Goal: Check status: Check status

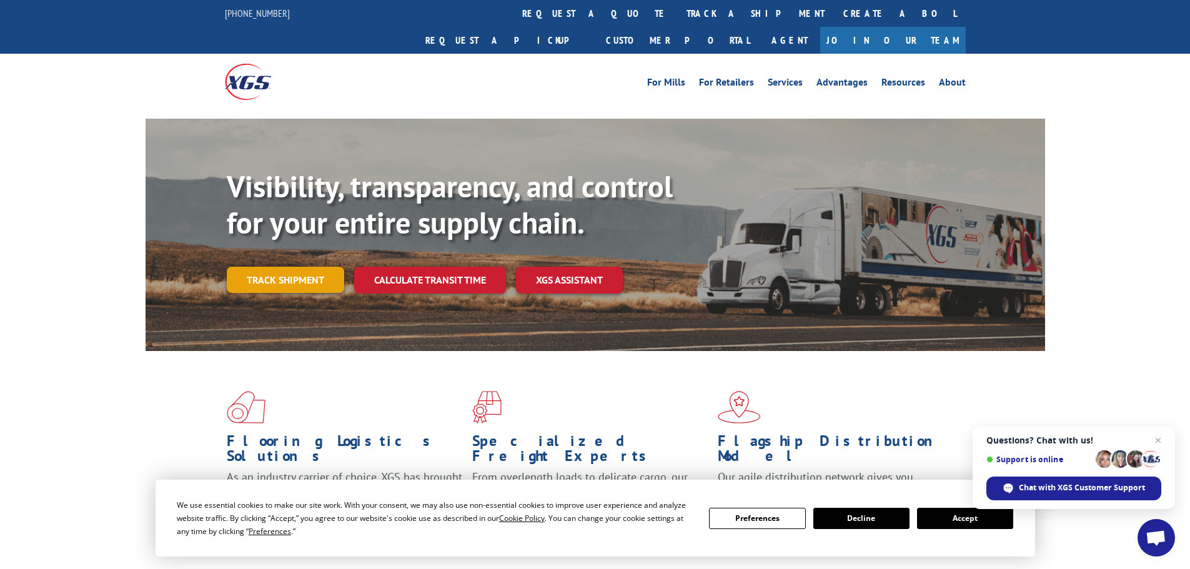
click at [339, 267] on link "Track shipment" at bounding box center [285, 280] width 117 height 26
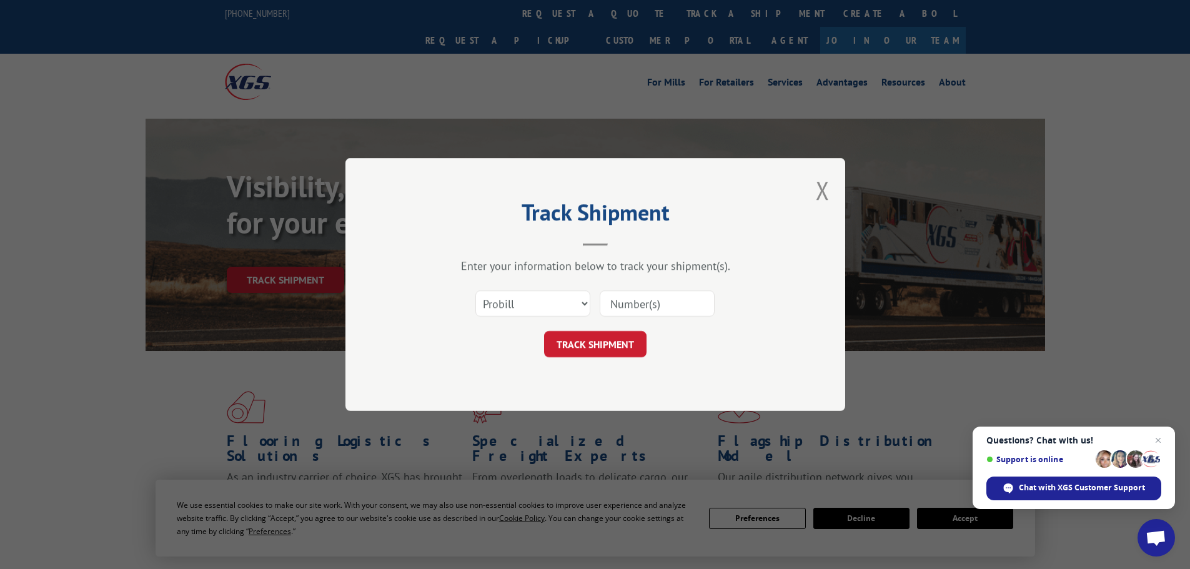
click at [553, 290] on div "Select category... Probill BOL PO" at bounding box center [533, 303] width 114 height 29
click at [540, 301] on select "Select category... Probill BOL PO" at bounding box center [532, 304] width 115 height 26
select select "po"
click at [475, 291] on select "Select category... Probill BOL PO" at bounding box center [532, 304] width 115 height 26
click at [612, 324] on div "Select category... Probill BOL PO" at bounding box center [595, 303] width 375 height 41
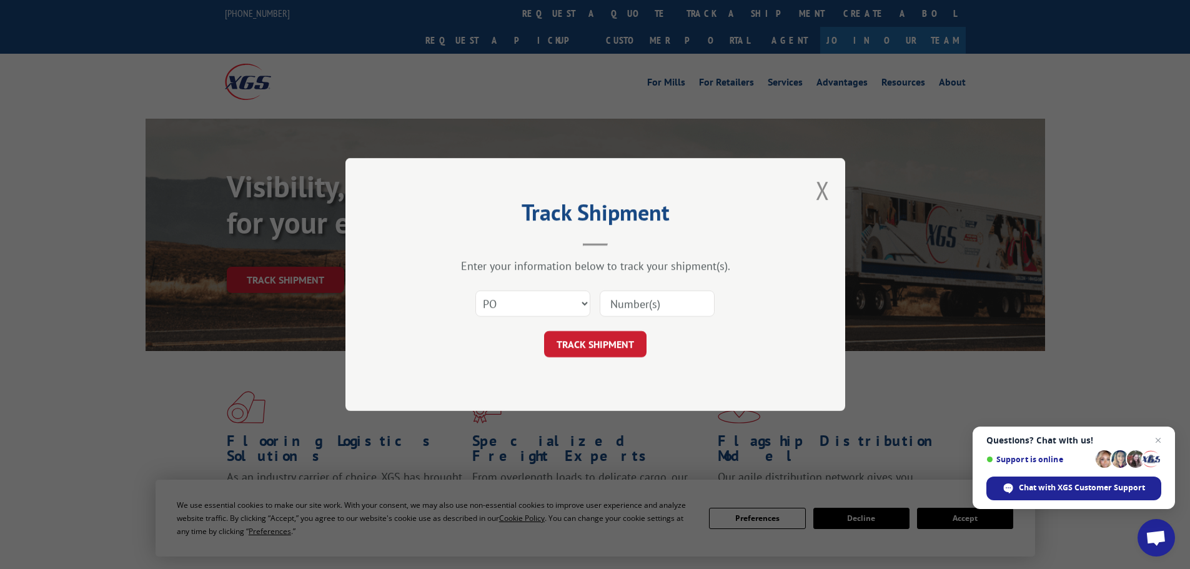
click at [620, 314] on input at bounding box center [657, 304] width 115 height 26
paste input "02505681"
type input "02505681"
click at [592, 347] on button "TRACK SHIPMENT" at bounding box center [595, 344] width 102 height 26
